Goal: Find specific page/section: Find specific page/section

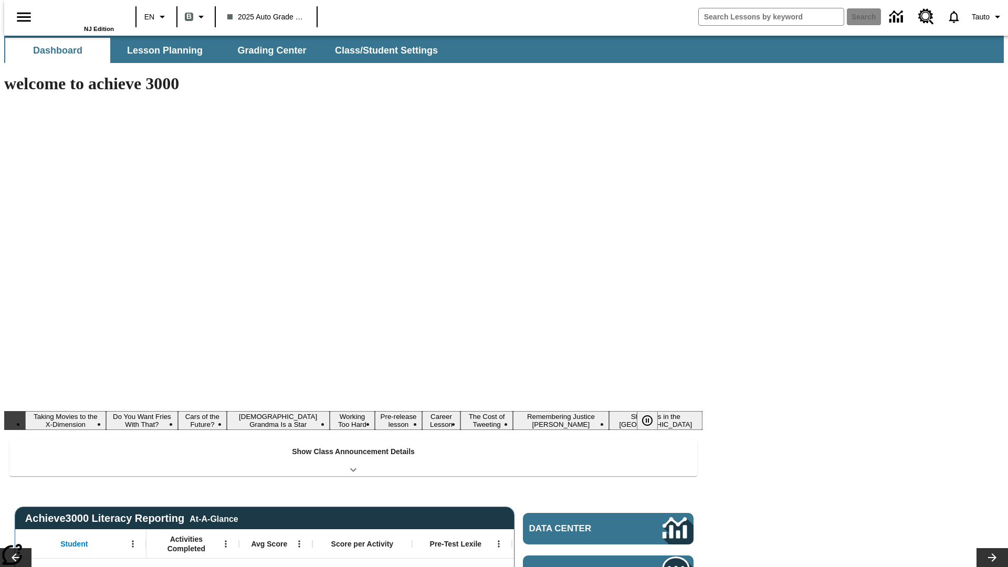
type input "-1"
click at [161, 50] on button "Lesson Planning" at bounding box center [164, 50] width 105 height 25
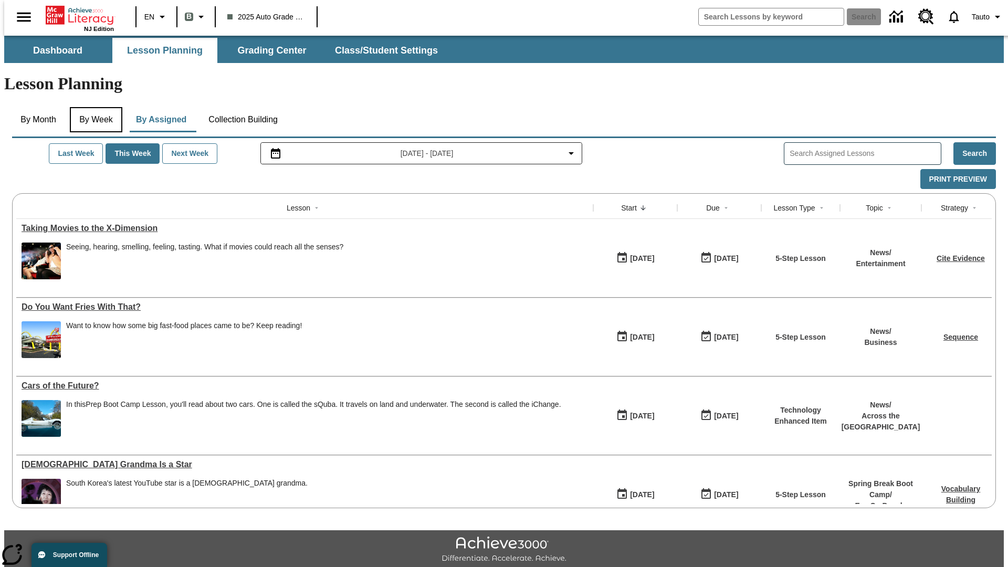
click at [94, 107] on button "By Week" at bounding box center [96, 119] width 52 height 25
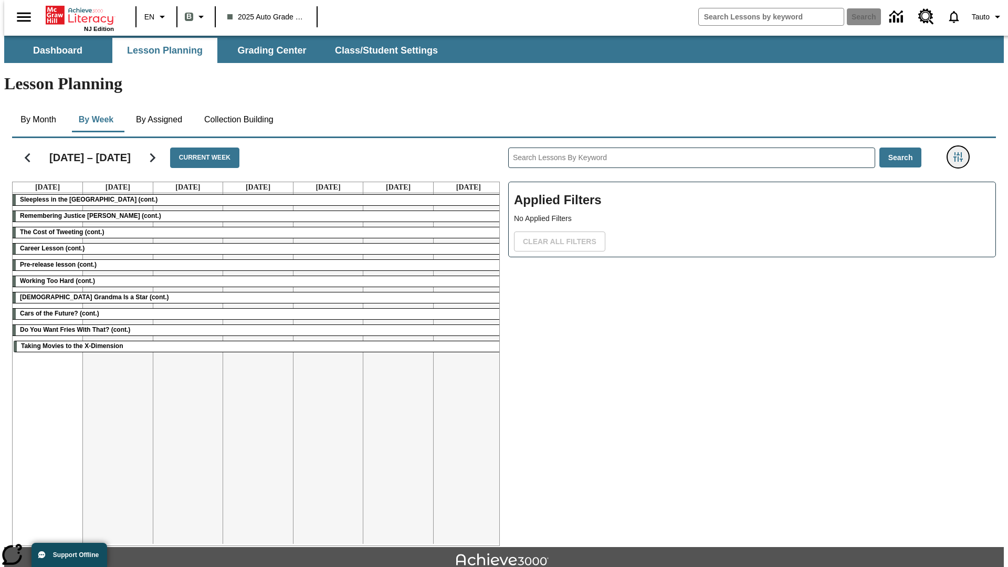
click at [961, 152] on icon "Filters Side menu" at bounding box center [957, 156] width 9 height 9
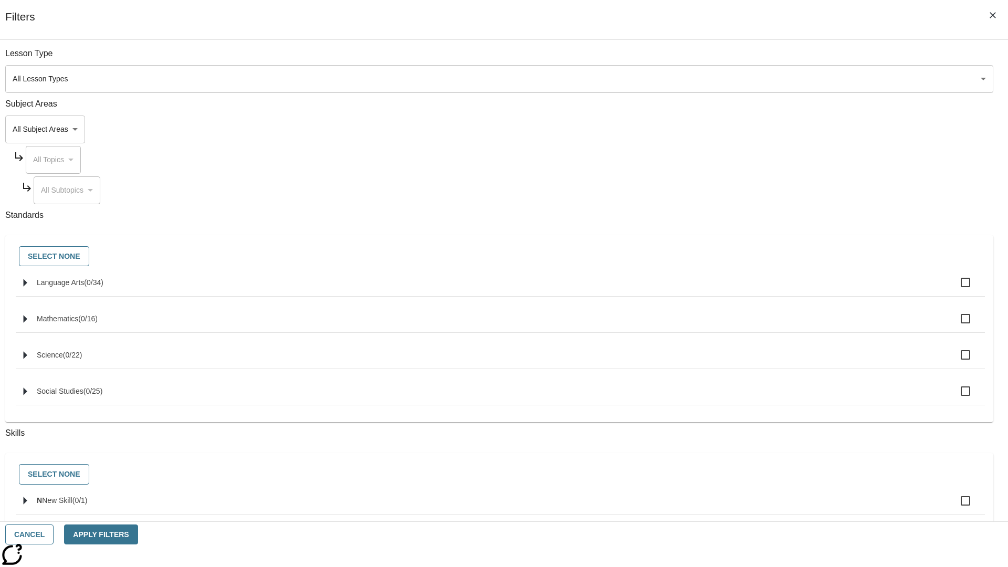
click at [756, 79] on body "Skip to main content NJ Edition EN B 2025 Auto Grade 1 B Search 0 Tauto Dashboa…" at bounding box center [503, 325] width 999 height 579
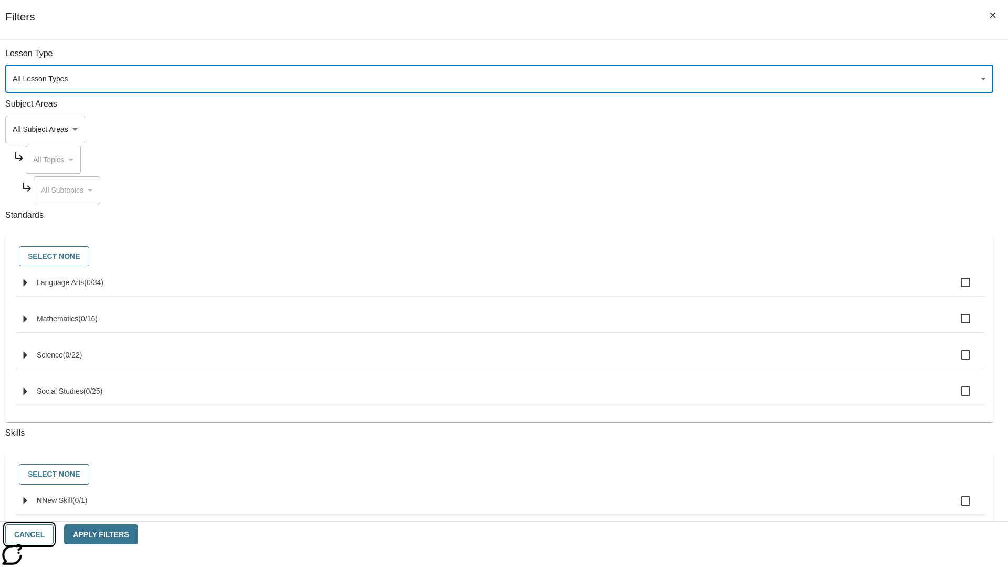
click at [54, 534] on button "Cancel" at bounding box center [29, 534] width 48 height 20
click at [76, 14] on icon "Home" at bounding box center [81, 15] width 70 height 21
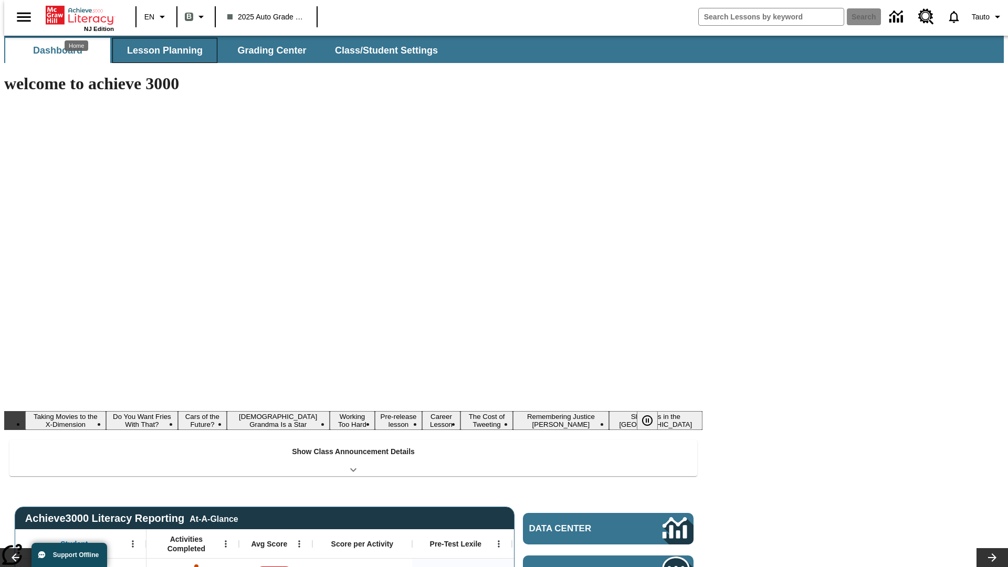
click at [161, 50] on button "Lesson Planning" at bounding box center [164, 50] width 105 height 25
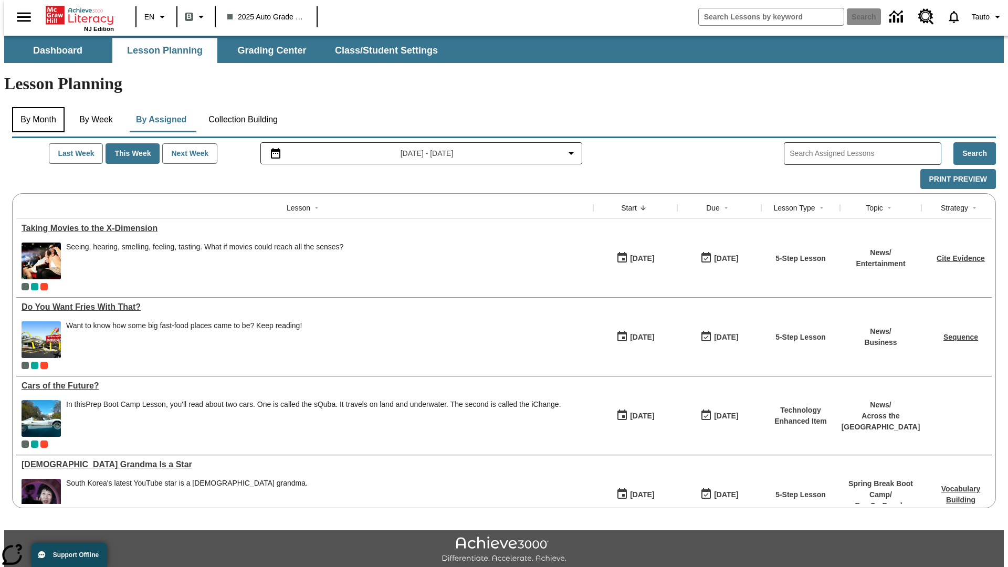
click at [35, 107] on button "By Month" at bounding box center [38, 119] width 52 height 25
